Goal: Information Seeking & Learning: Learn about a topic

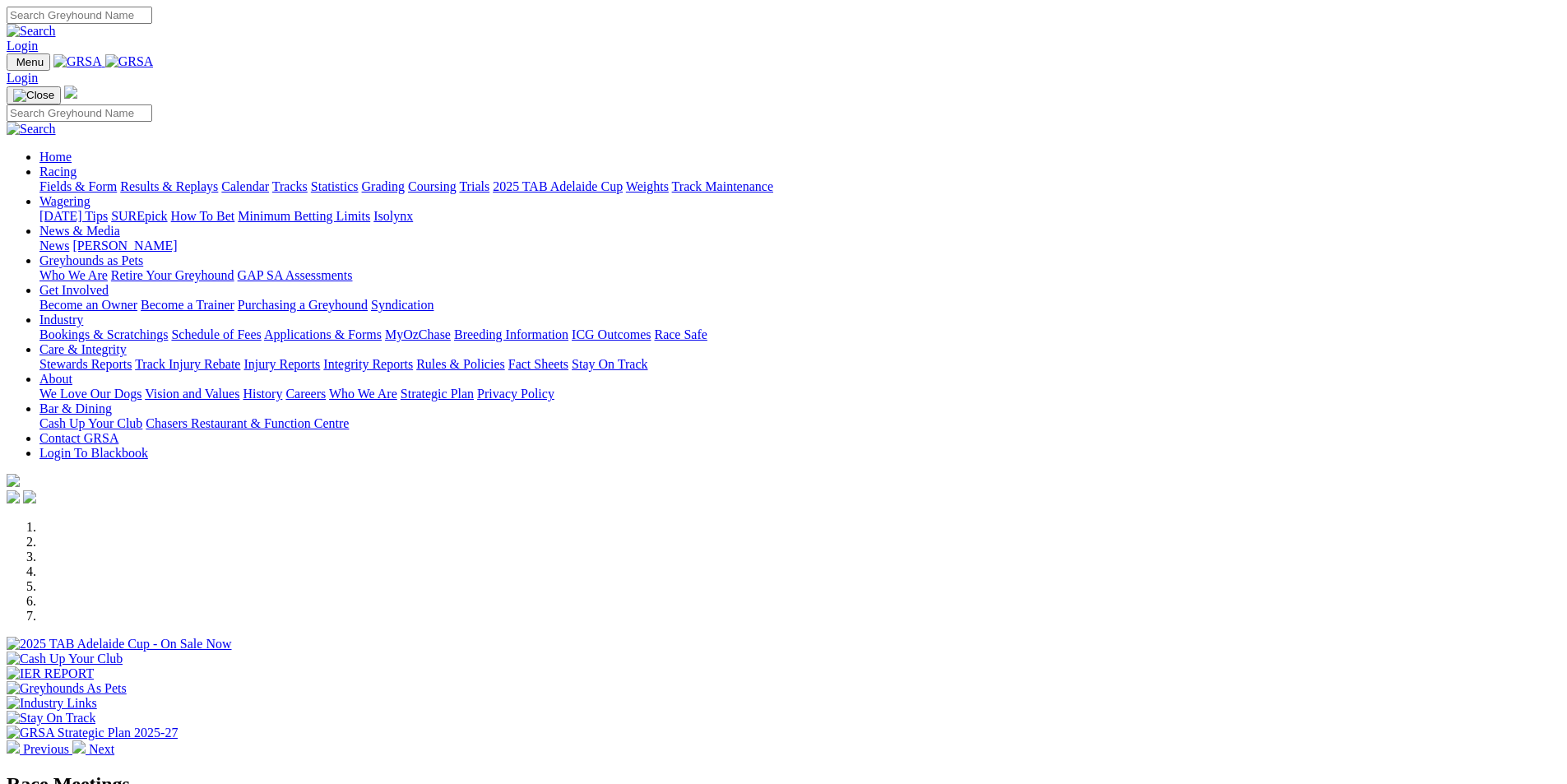
click at [117, 179] on link "Fields & Form" at bounding box center [78, 186] width 77 height 14
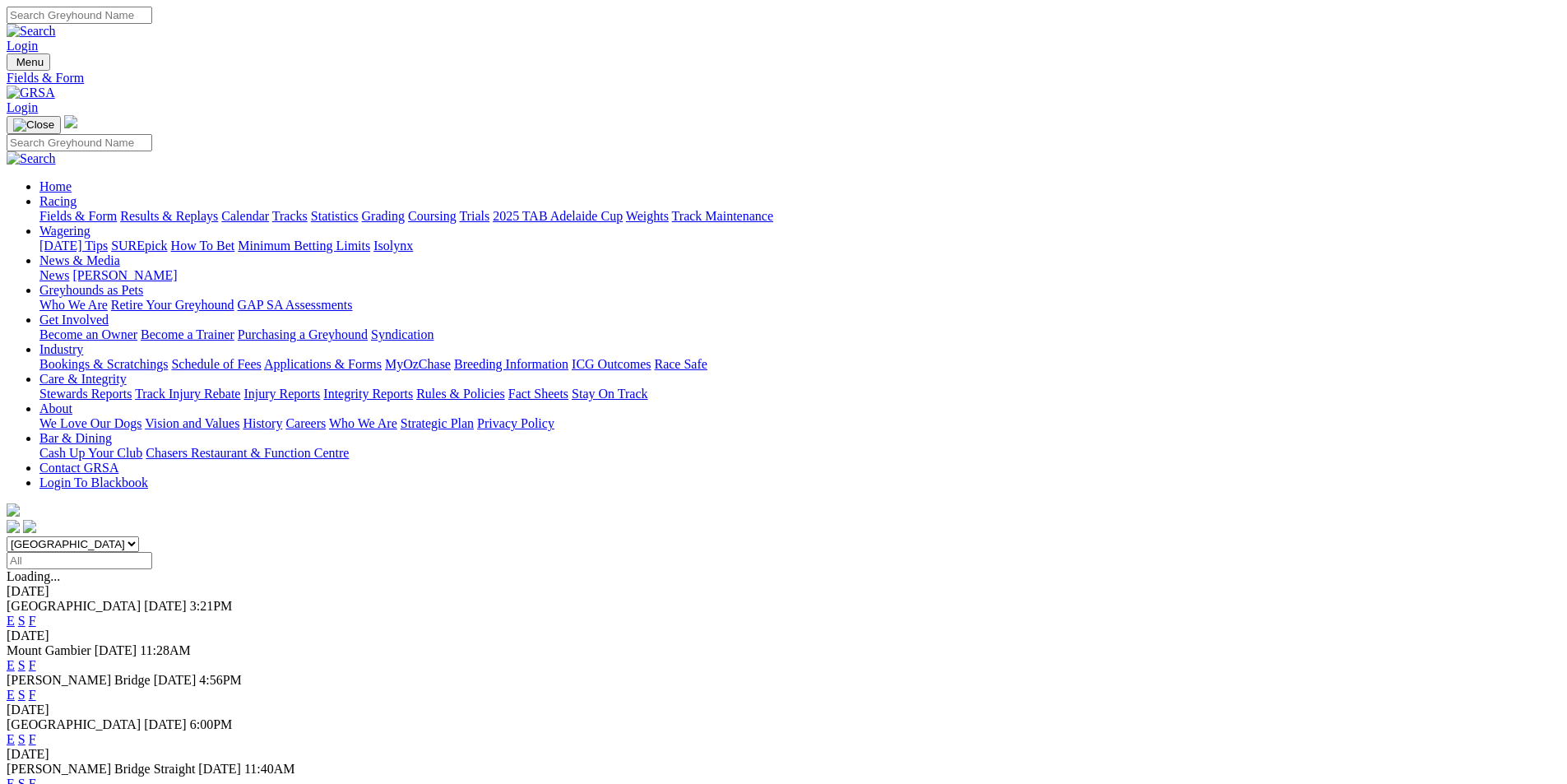
click at [139, 536] on select "South Australia New South Wales Northern Territory Queensland Tasmania Victoria…" at bounding box center [73, 544] width 133 height 15
select select "QLD"
click at [139, 536] on select "South Australia New South Wales Northern Territory Queensland Tasmania Victoria…" at bounding box center [73, 544] width 133 height 15
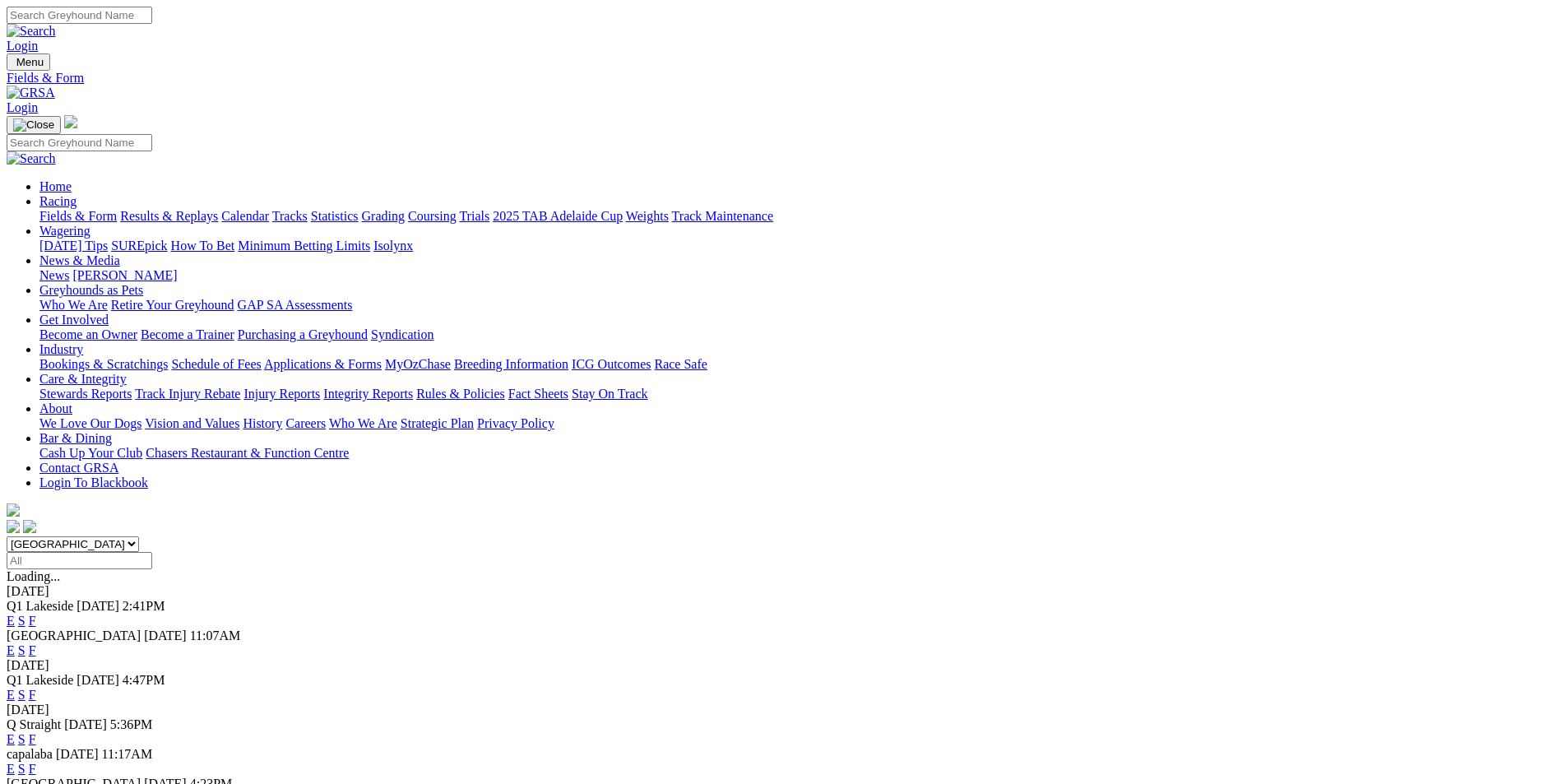
click at [36, 613] on link "F" at bounding box center [33, 620] width 8 height 14
